Goal: Task Accomplishment & Management: Complete application form

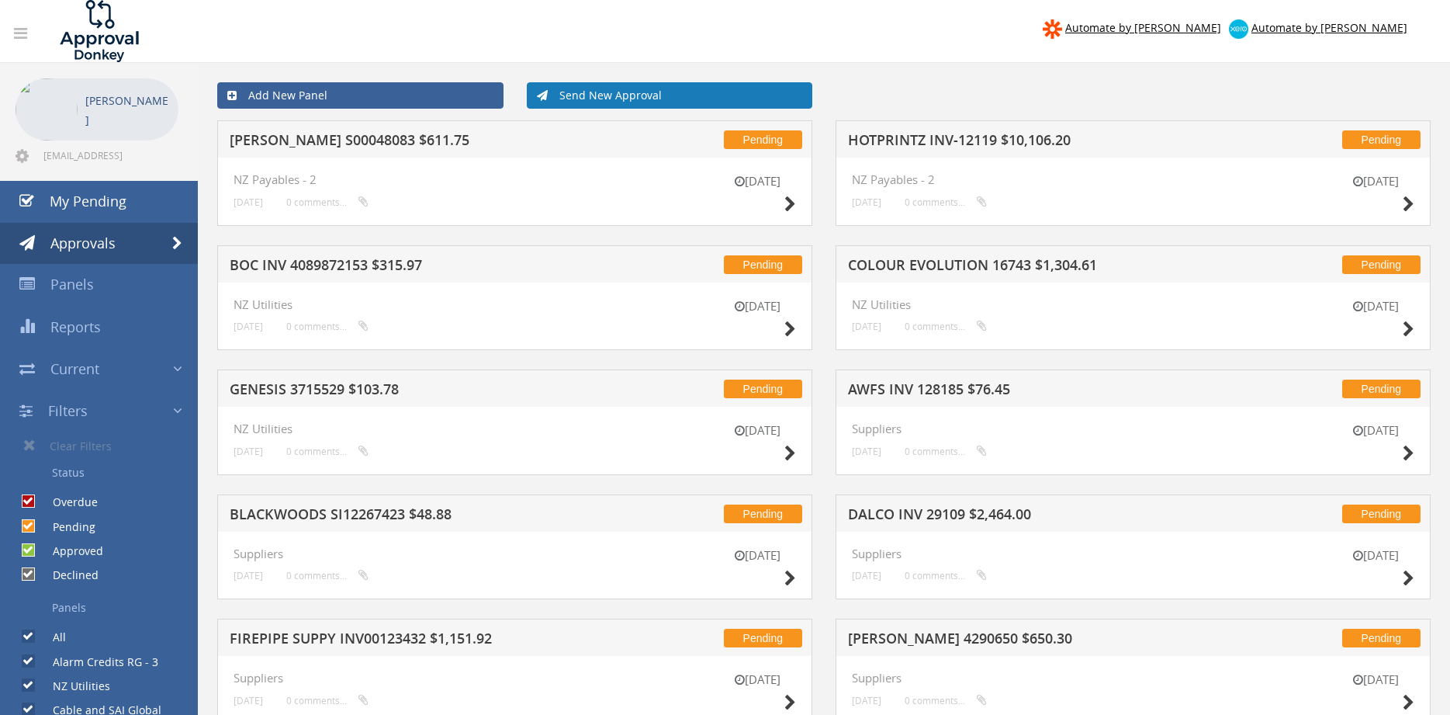
click at [626, 97] on link "Send New Approval" at bounding box center [670, 95] width 286 height 26
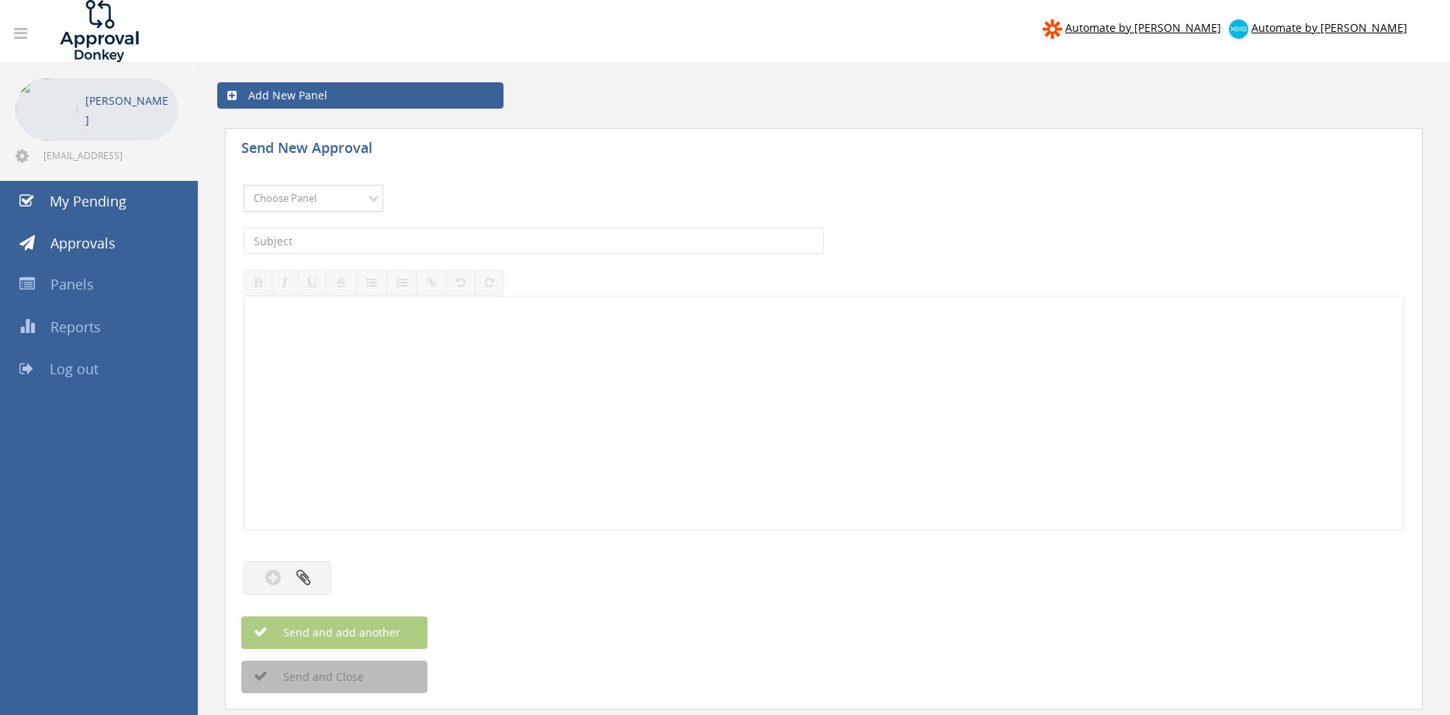
select select "9741"
click option "NZ Payables - 2" at bounding box center [0, 0] width 0 height 0
click at [455, 237] on input "text" at bounding box center [534, 240] width 580 height 26
click at [414, 241] on input "FIREWISE INV 25728 $" at bounding box center [534, 240] width 580 height 26
type input "FIREWISE INV 25728 $1,661.75"
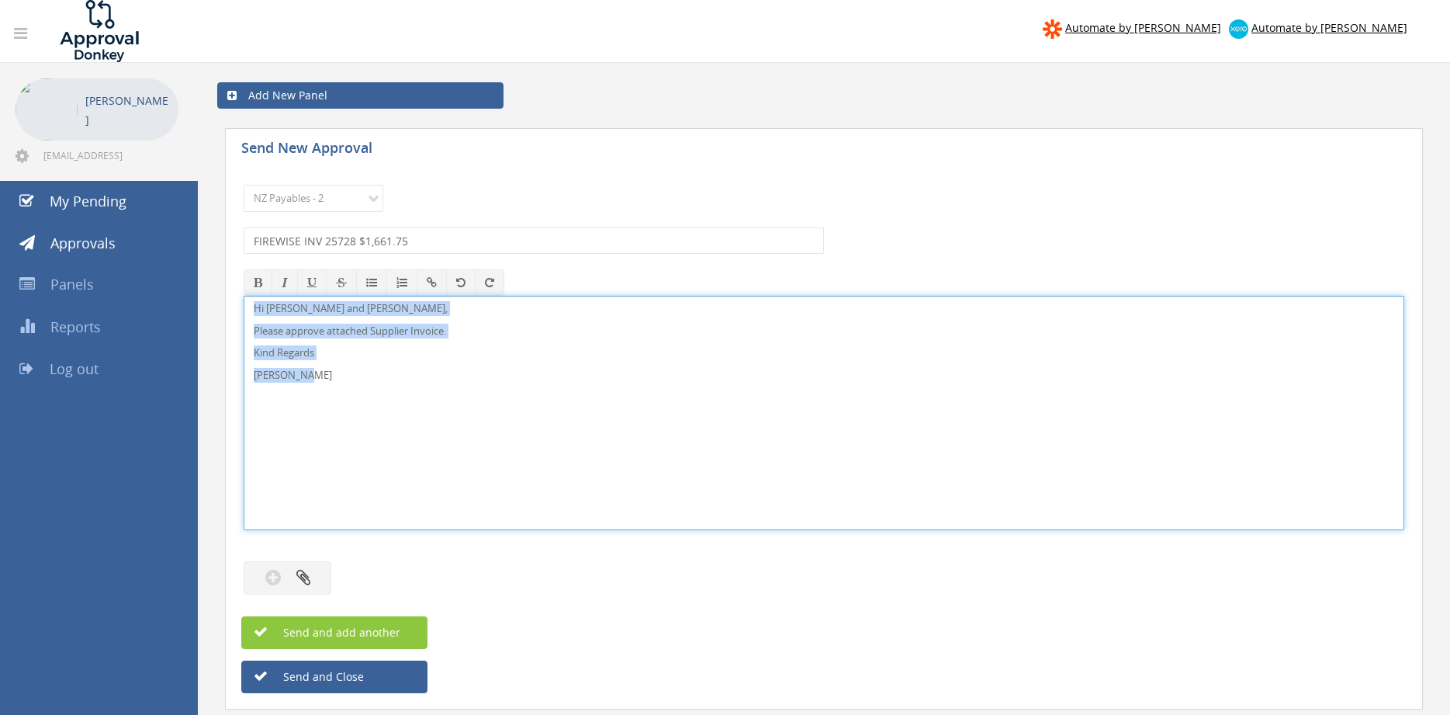
drag, startPoint x: 330, startPoint y: 384, endPoint x: 295, endPoint y: 314, distance: 78.8
click at [244, 296] on div "Hi [PERSON_NAME] and [PERSON_NAME], Please approve attached Supplier Invoice. K…" at bounding box center [824, 413] width 1161 height 234
click at [314, 568] on button "button" at bounding box center [288, 577] width 88 height 33
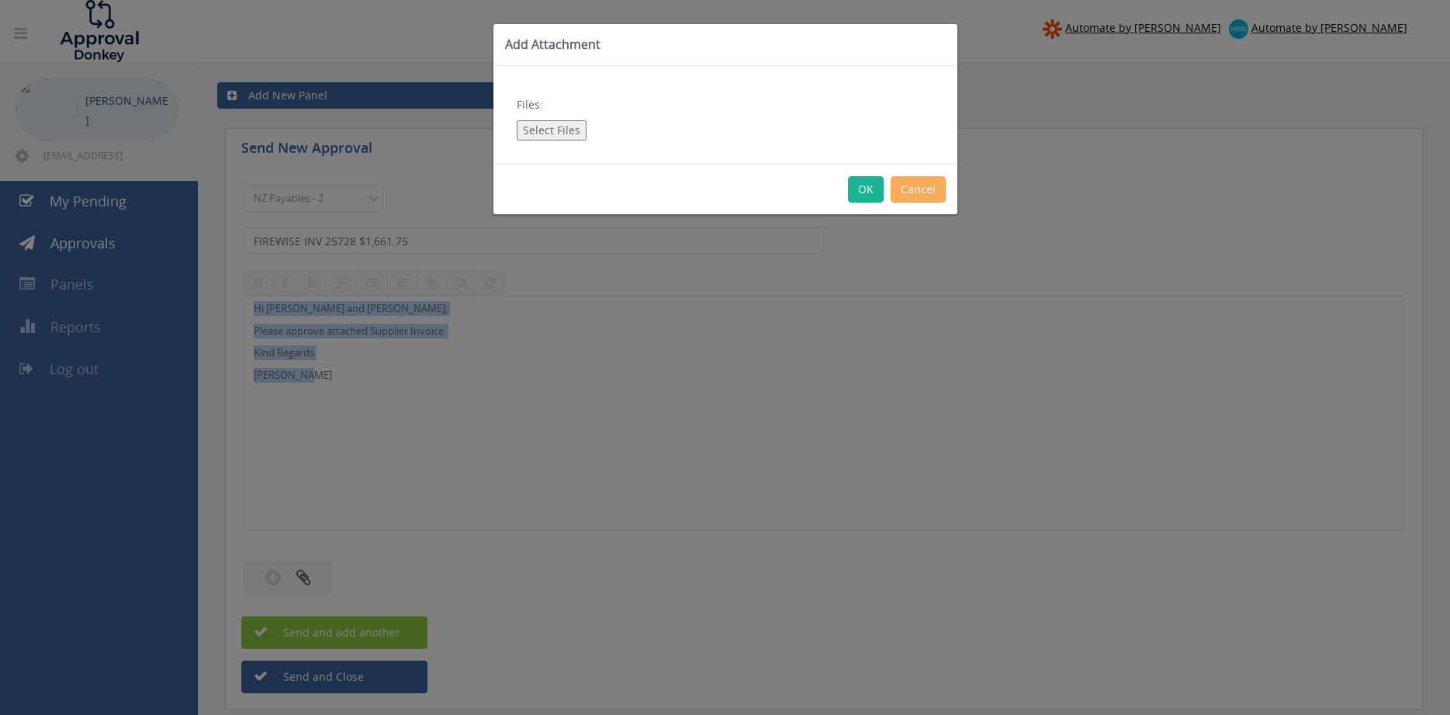
click at [576, 133] on button "Select Files" at bounding box center [552, 130] width 70 height 20
type input "C:\fakepath\FireWise Inv 25728 [DATE] PO 4210.pdf"
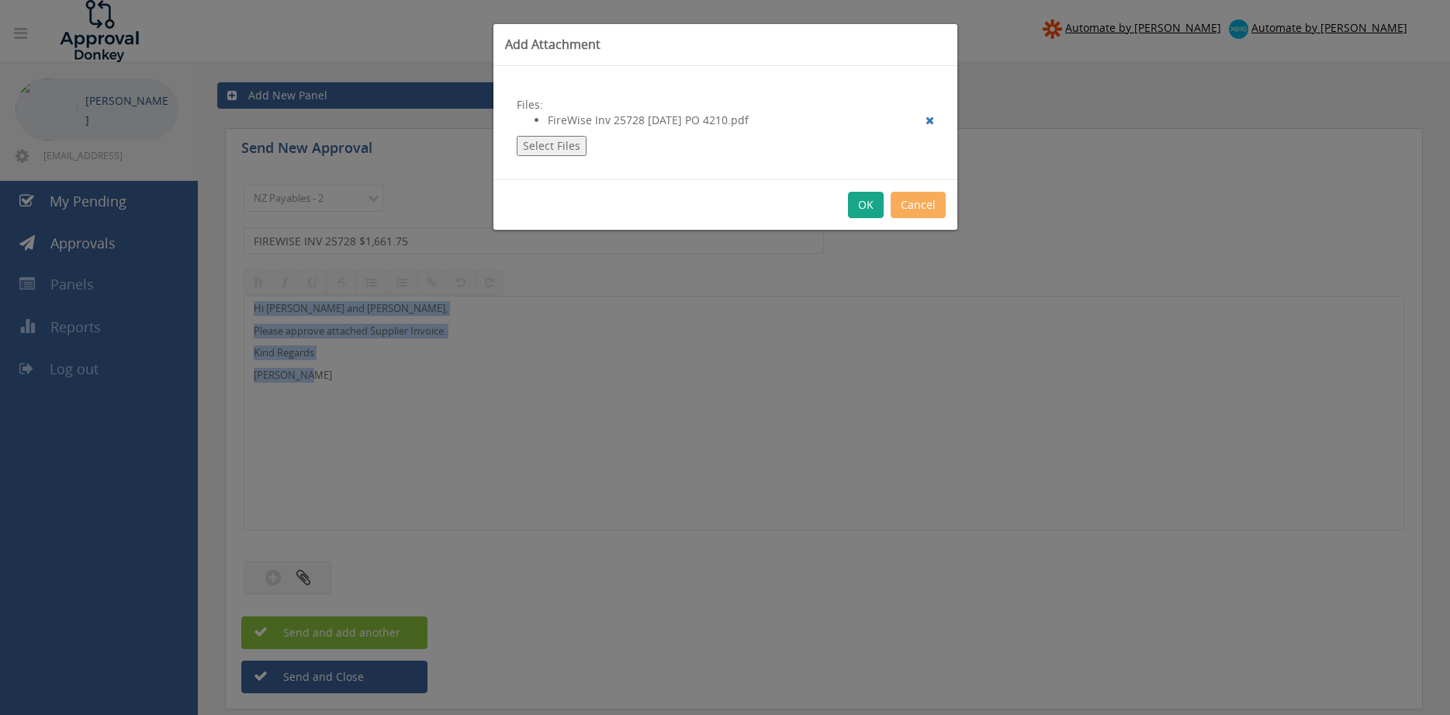
click at [858, 204] on button "OK" at bounding box center [866, 205] width 36 height 26
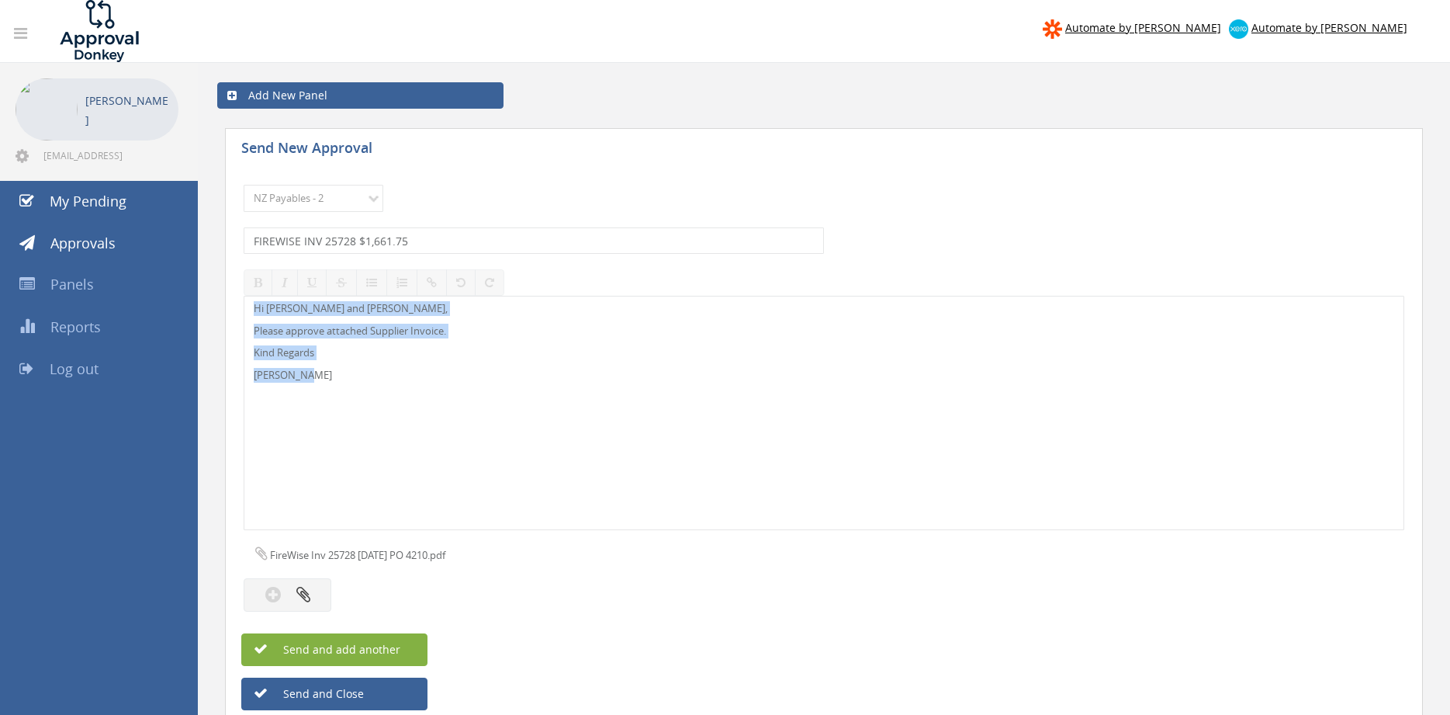
click at [392, 651] on span "Send and add another" at bounding box center [325, 649] width 151 height 15
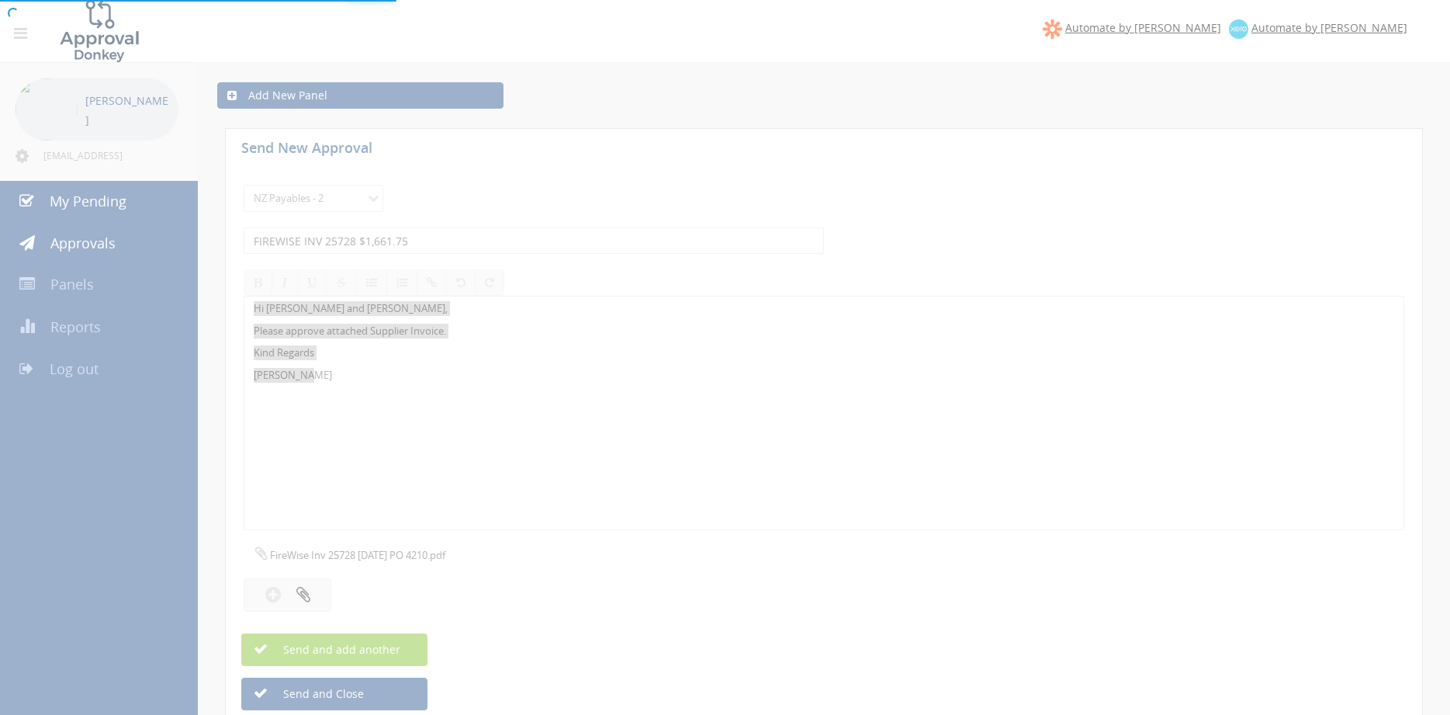
select select
